Goal: Find specific page/section

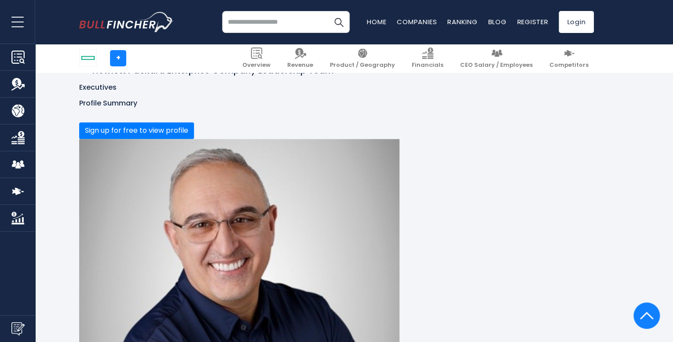
scroll to position [623, 0]
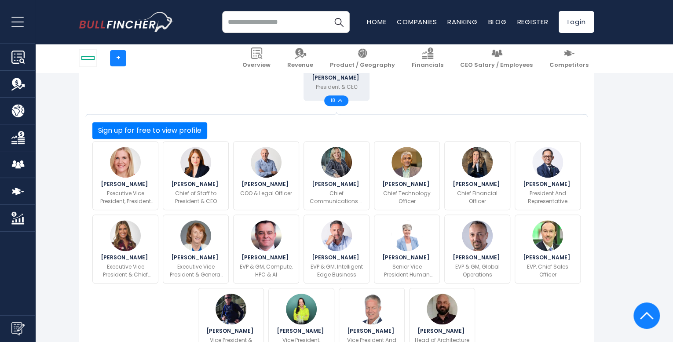
scroll to position [363, 0]
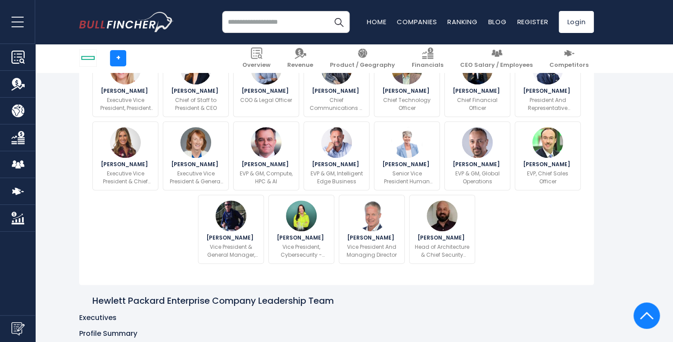
click at [207, 46] on button "Sign up for free to view profile" at bounding box center [149, 37] width 115 height 17
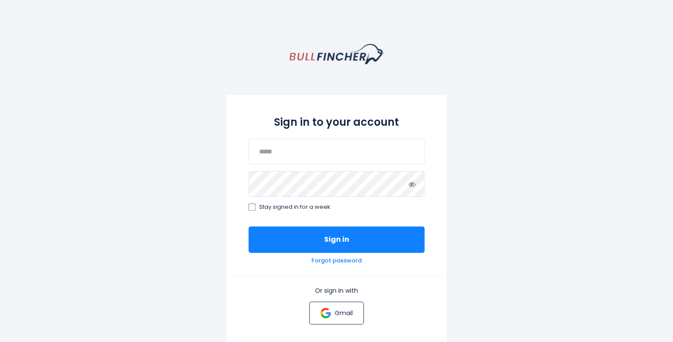
click at [328, 309] on img at bounding box center [325, 313] width 11 height 11
